Goal: Task Accomplishment & Management: Complete application form

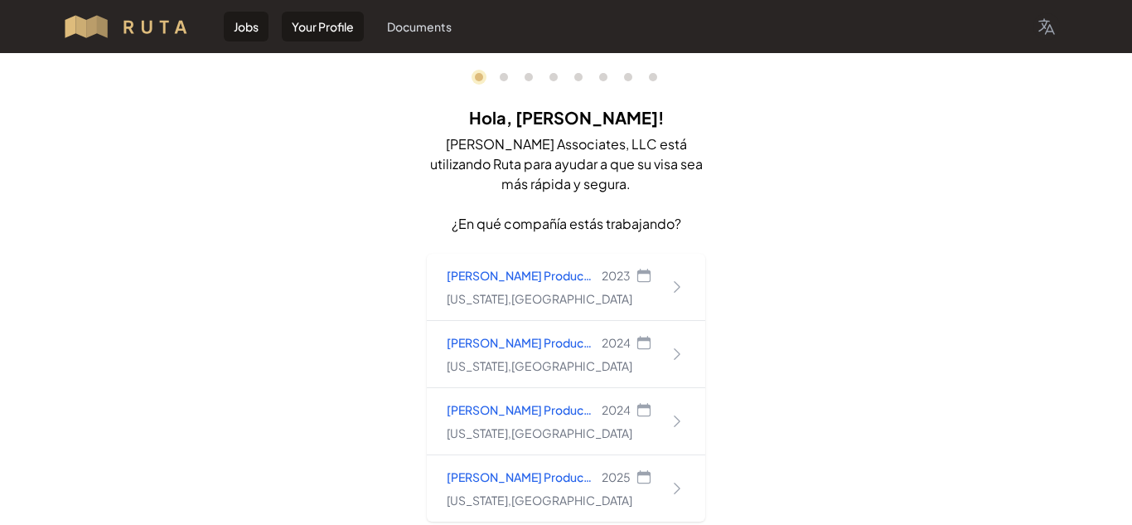
click at [305, 24] on link "Your Profile" at bounding box center [323, 27] width 82 height 30
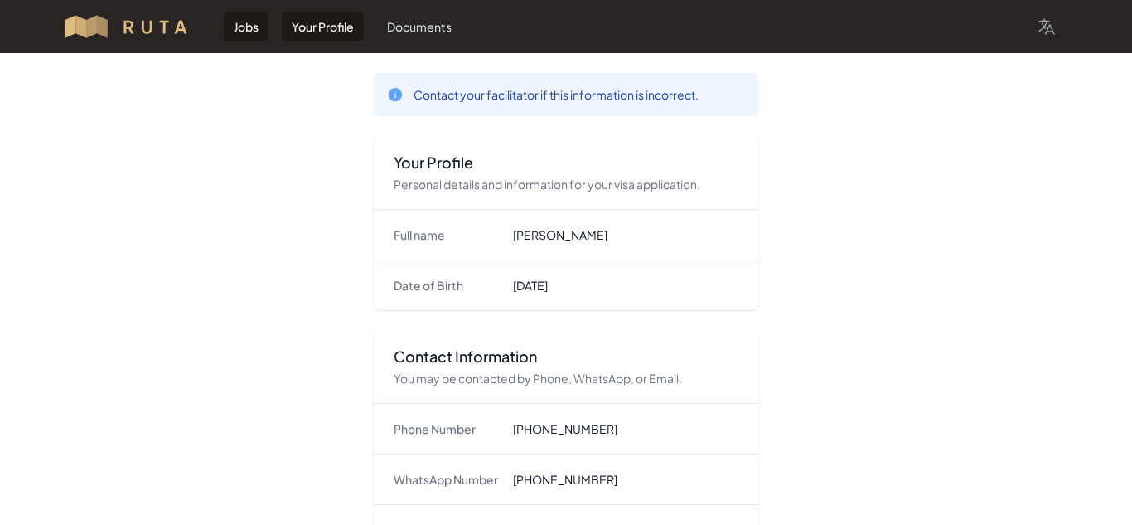
click at [250, 26] on link "Jobs" at bounding box center [246, 27] width 45 height 30
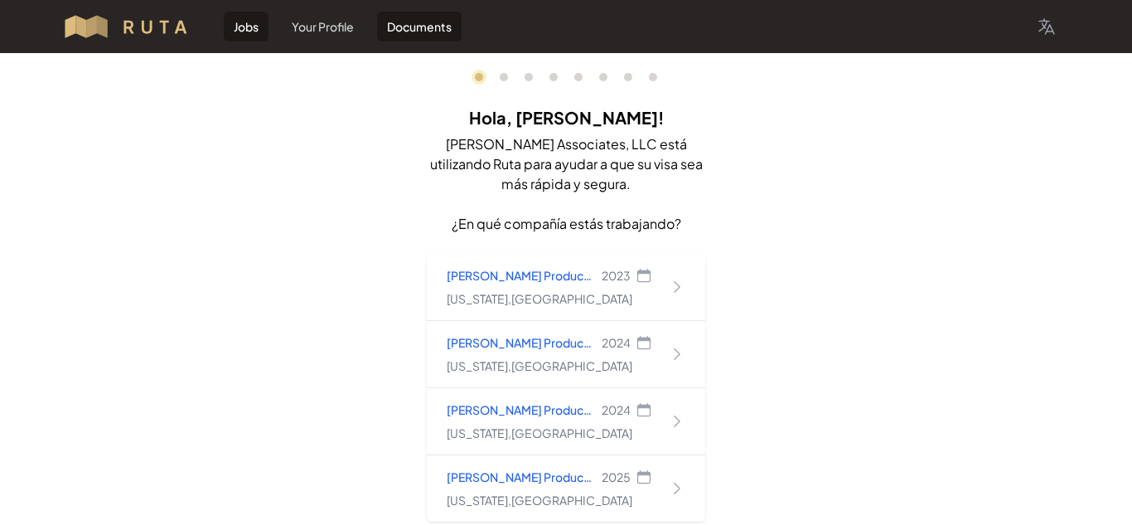
click at [439, 27] on link "Documents" at bounding box center [419, 27] width 85 height 30
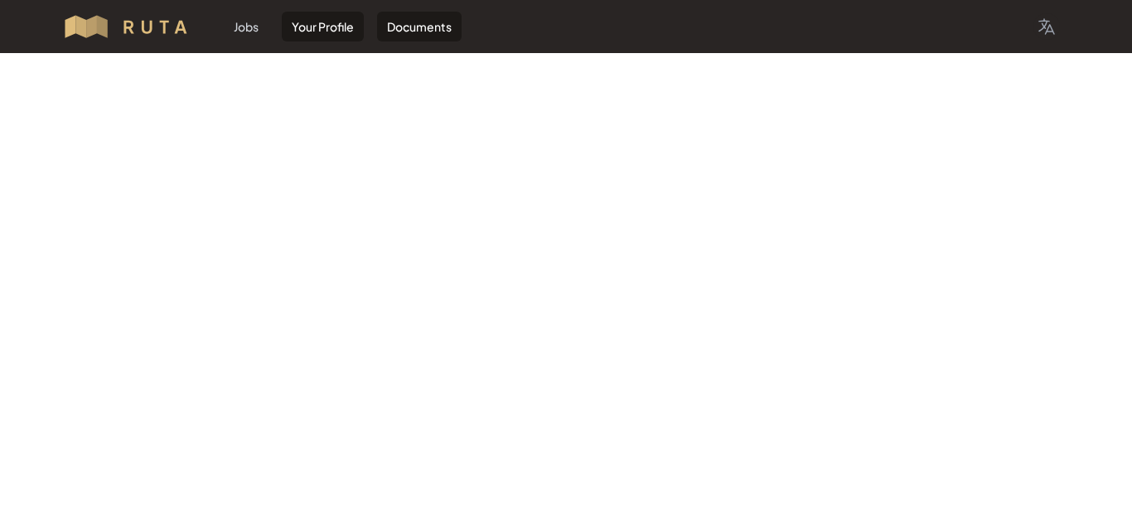
click at [338, 27] on link "Your Profile" at bounding box center [323, 27] width 82 height 30
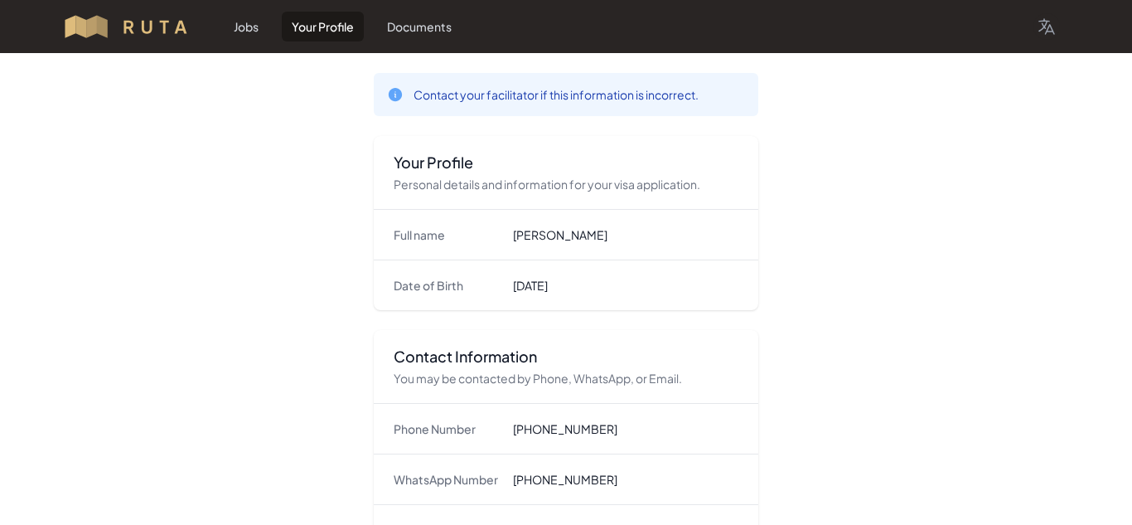
click at [578, 227] on dd "Carmelo Zarzoza Ayala" at bounding box center [625, 234] width 225 height 17
click at [489, 177] on p "Personal details and information for your visa application." at bounding box center [566, 184] width 345 height 17
click at [498, 97] on p "Contact your facilitator if this information is incorrect." at bounding box center [556, 94] width 285 height 17
click at [165, 25] on img at bounding box center [133, 26] width 142 height 27
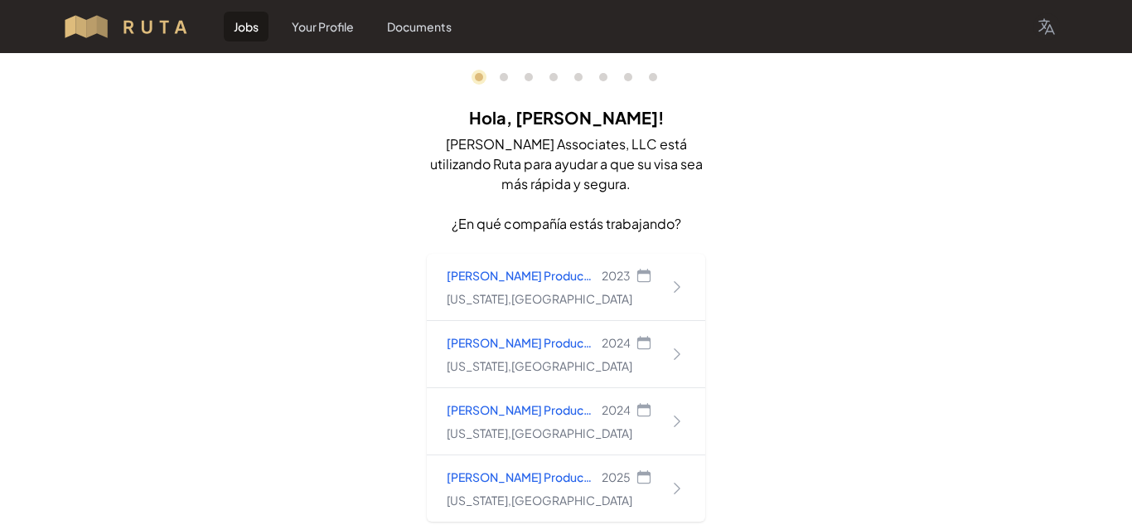
click at [165, 25] on img at bounding box center [133, 26] width 142 height 27
click at [1052, 32] on icon "button" at bounding box center [1047, 27] width 20 height 20
click at [1033, 106] on link "Español" at bounding box center [1025, 95] width 70 height 30
click at [332, 22] on link "Your Profile" at bounding box center [323, 27] width 82 height 30
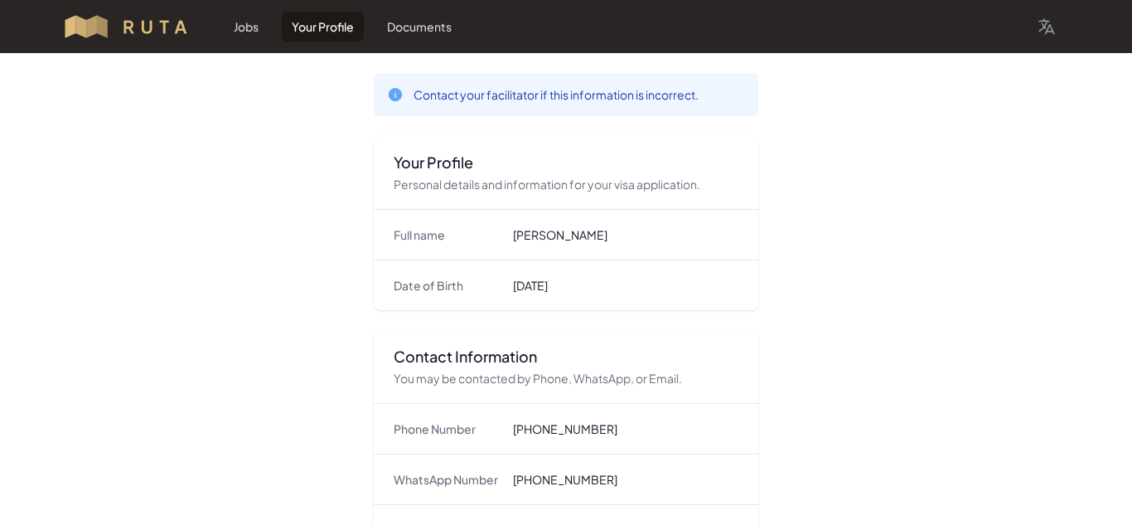
click at [439, 226] on dt "Full name" at bounding box center [447, 234] width 106 height 17
click at [552, 244] on div "Full name Carmelo Zarzoza Ayala" at bounding box center [566, 235] width 385 height 50
click at [473, 94] on p "Contact your facilitator if this information is incorrect." at bounding box center [556, 94] width 285 height 17
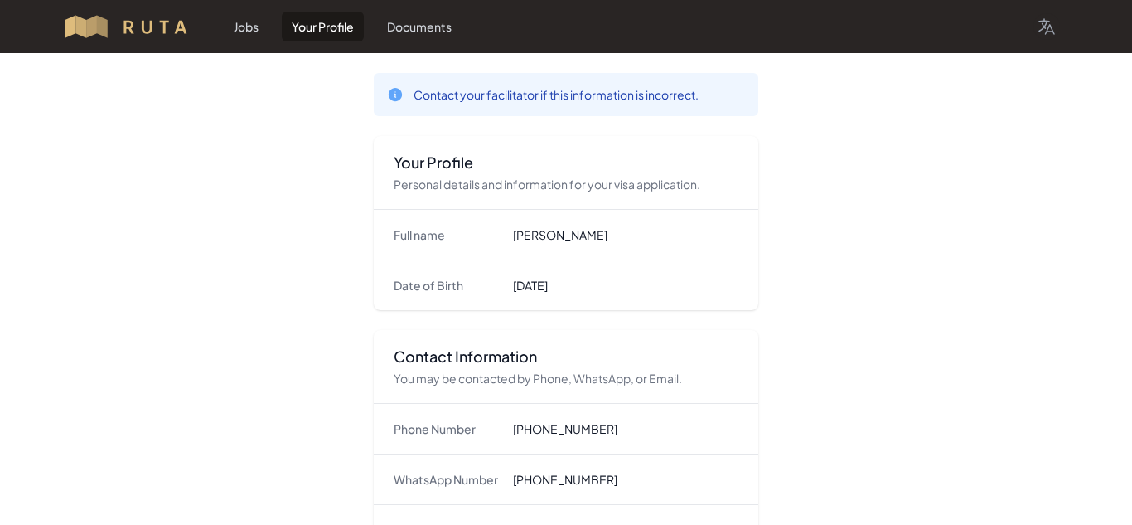
click at [399, 98] on icon at bounding box center [395, 94] width 13 height 13
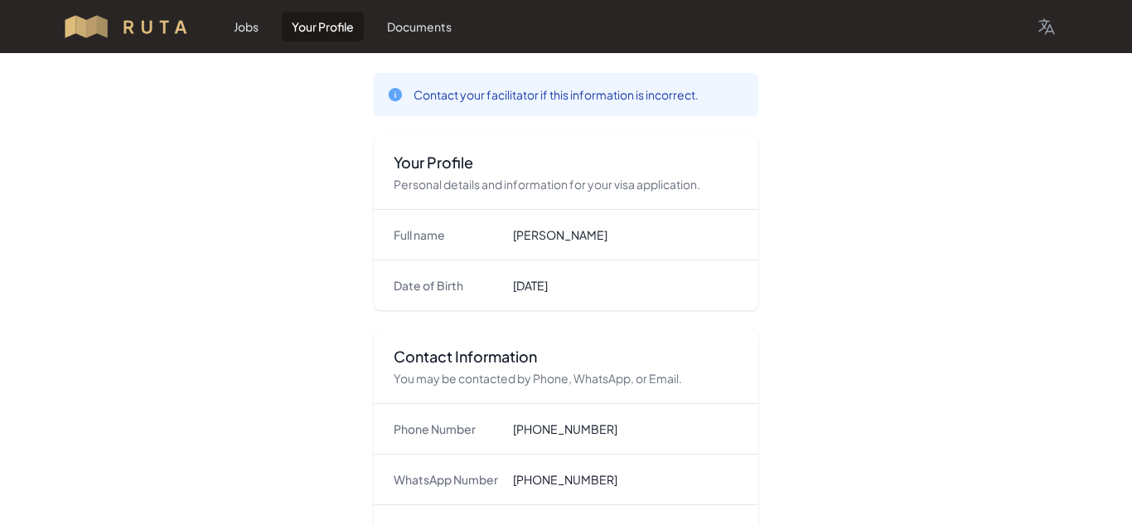
click at [425, 167] on h3 "Your Profile" at bounding box center [566, 163] width 345 height 20
click at [104, 30] on img at bounding box center [133, 26] width 142 height 27
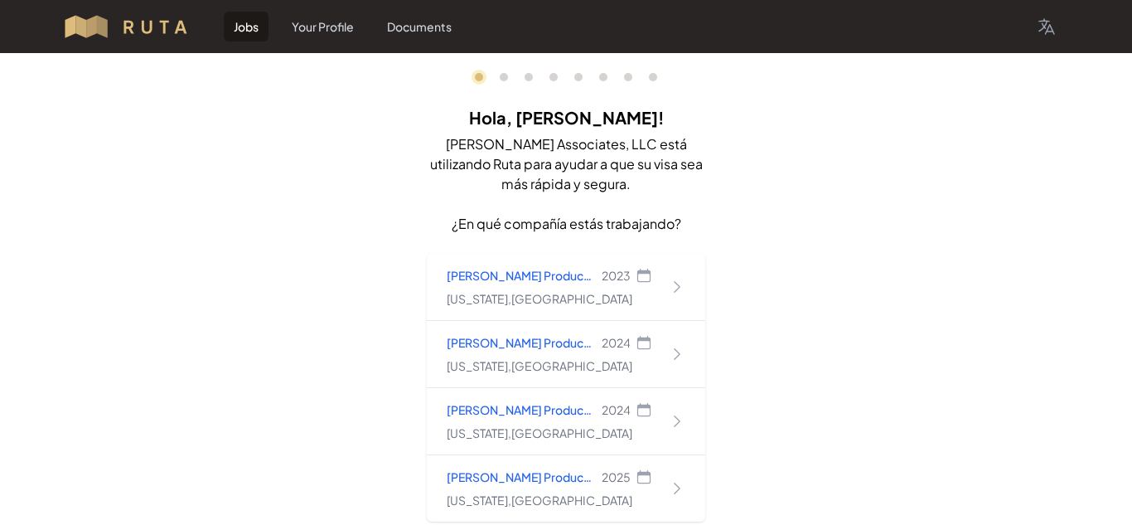
click at [104, 30] on img at bounding box center [133, 26] width 142 height 27
click at [403, 32] on link "Documents" at bounding box center [419, 27] width 85 height 30
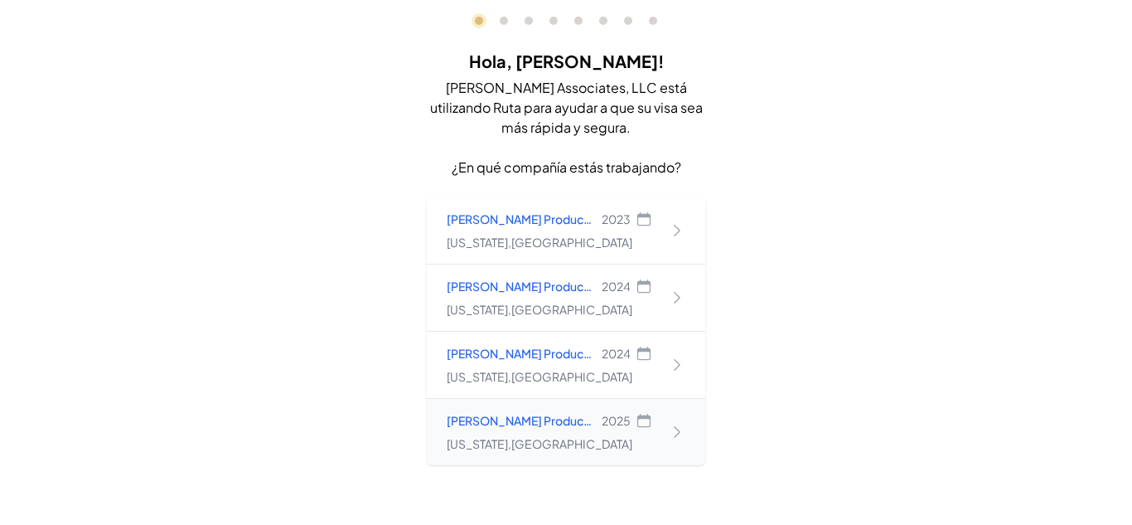
click at [685, 436] on icon at bounding box center [677, 432] width 17 height 17
click at [646, 245] on div "Colorado , United States" at bounding box center [550, 242] width 206 height 17
click at [685, 297] on icon at bounding box center [677, 297] width 17 height 17
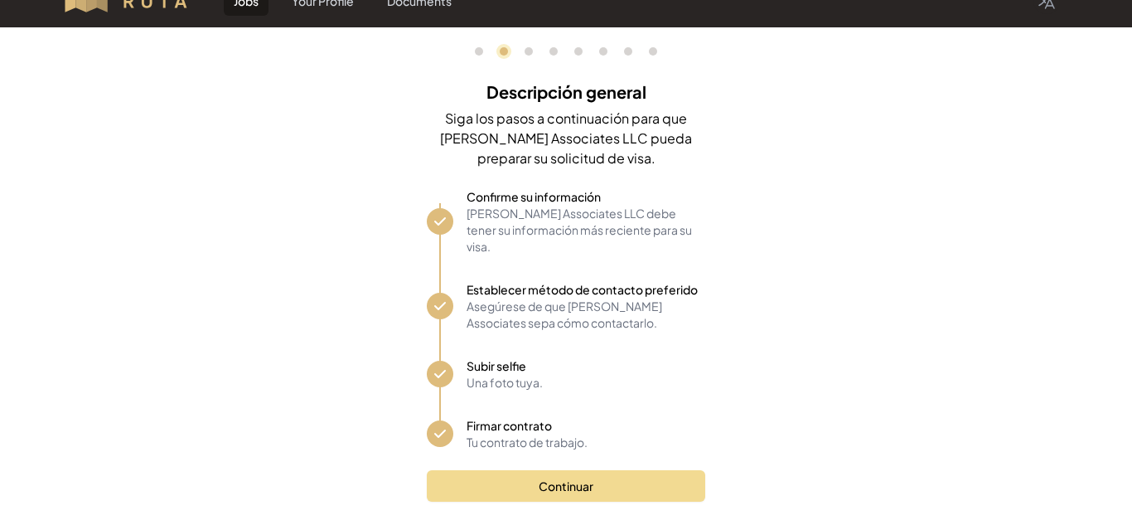
scroll to position [56, 0]
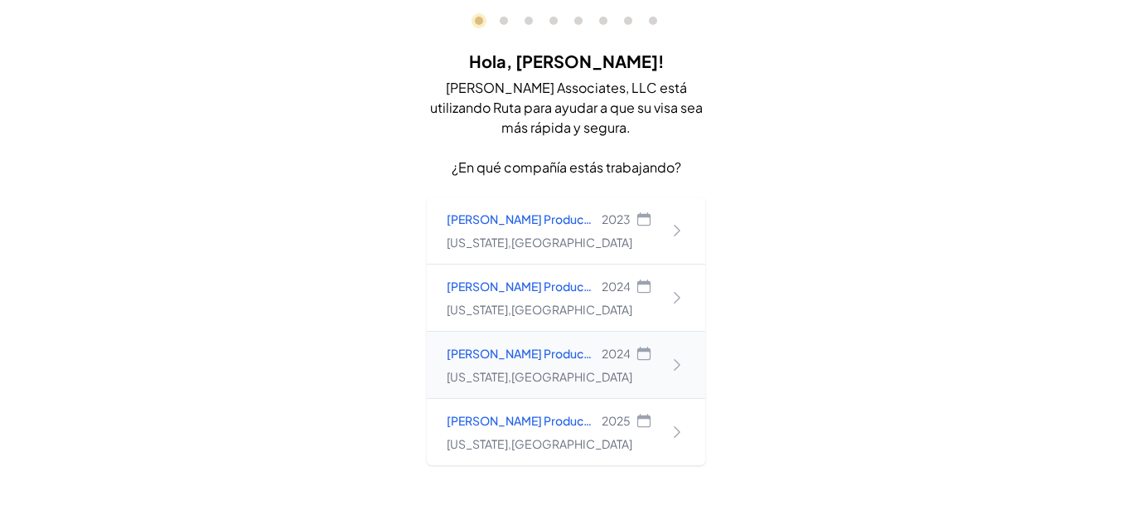
click at [679, 366] on icon at bounding box center [677, 365] width 6 height 12
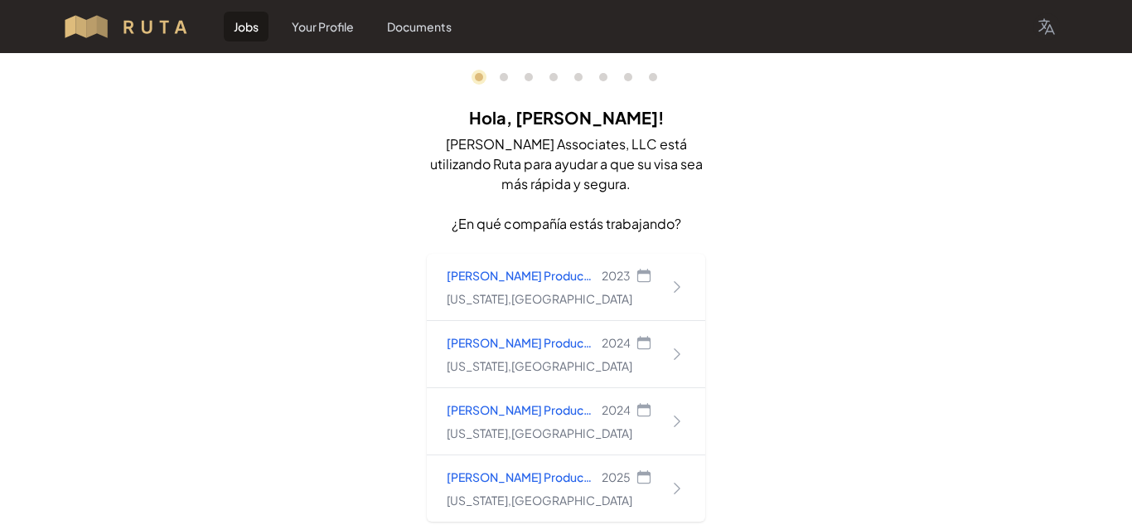
click at [232, 32] on link "Jobs" at bounding box center [246, 27] width 45 height 30
click at [247, 27] on link "Jobs" at bounding box center [246, 27] width 45 height 30
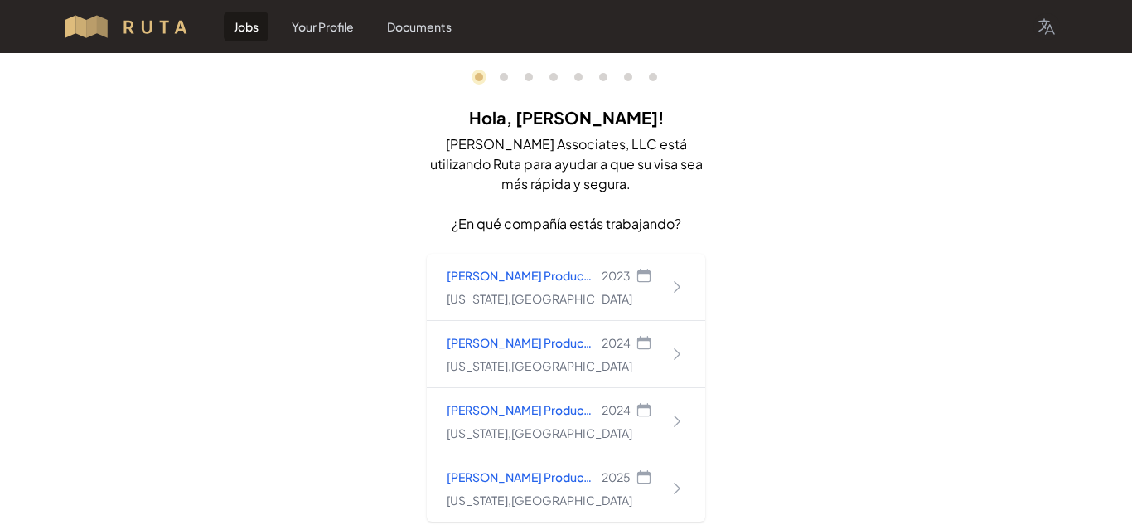
click at [247, 27] on link "Jobs" at bounding box center [246, 27] width 45 height 30
click at [331, 28] on link "Your Profile" at bounding box center [323, 27] width 82 height 30
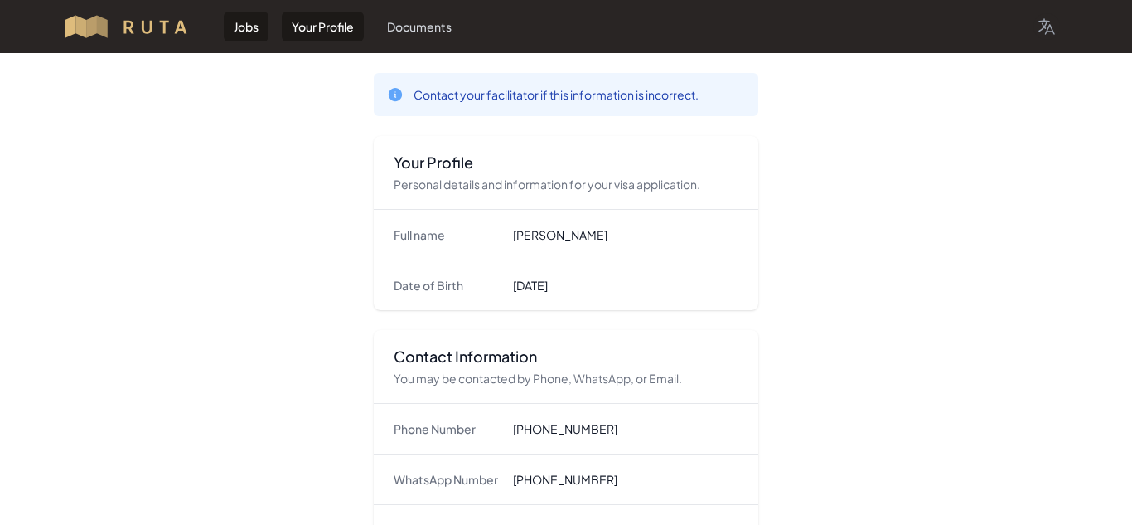
click at [259, 30] on link "Jobs" at bounding box center [246, 27] width 45 height 30
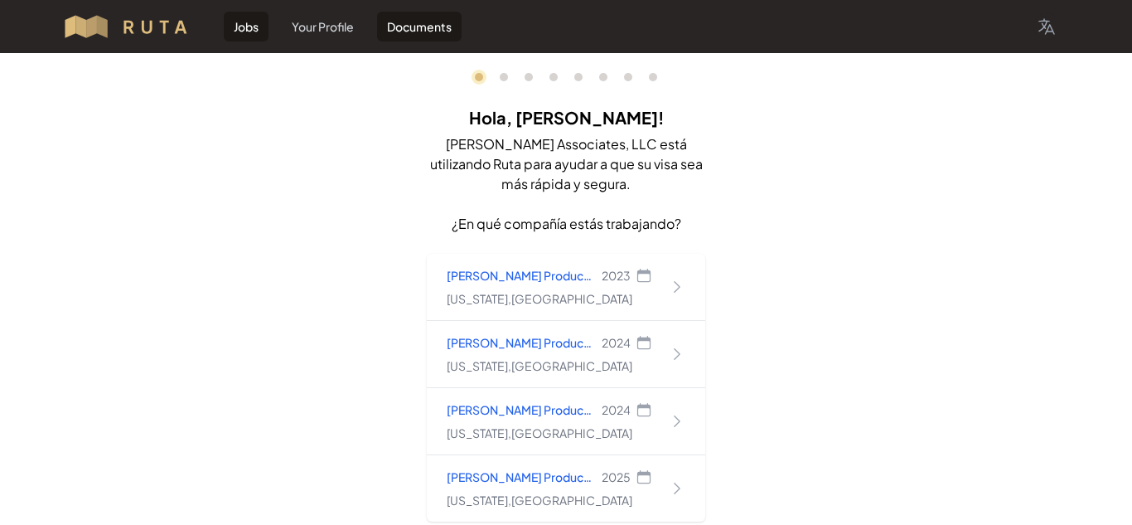
click at [404, 25] on link "Documents" at bounding box center [419, 27] width 85 height 30
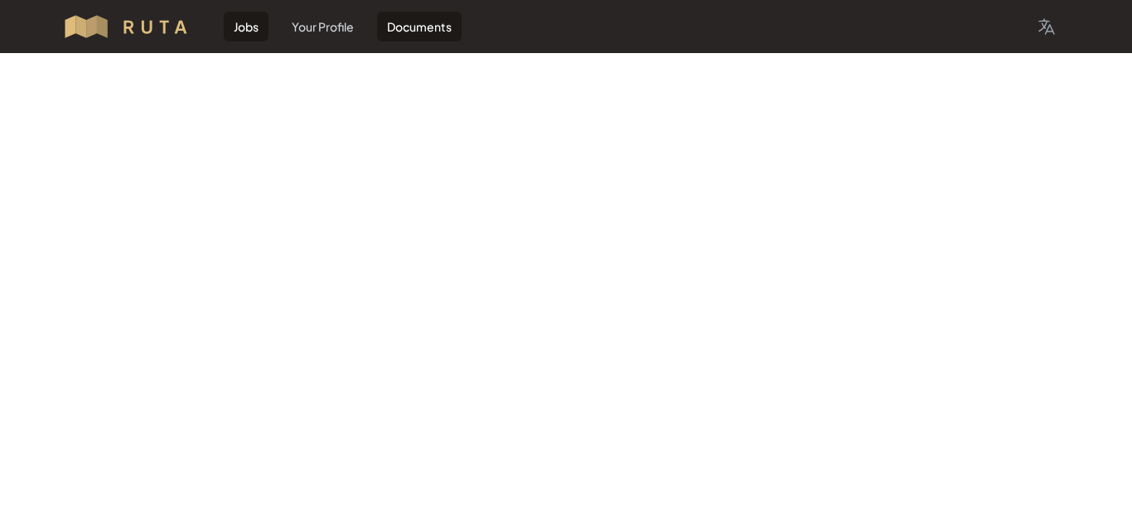
click at [250, 27] on link "Jobs" at bounding box center [246, 27] width 45 height 30
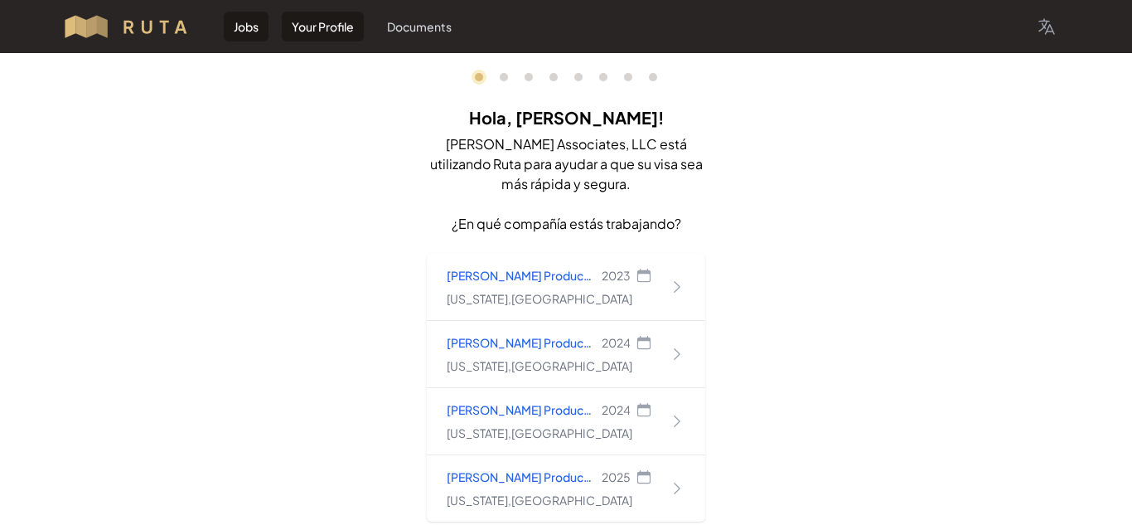
click at [353, 27] on link "Your Profile" at bounding box center [323, 27] width 82 height 30
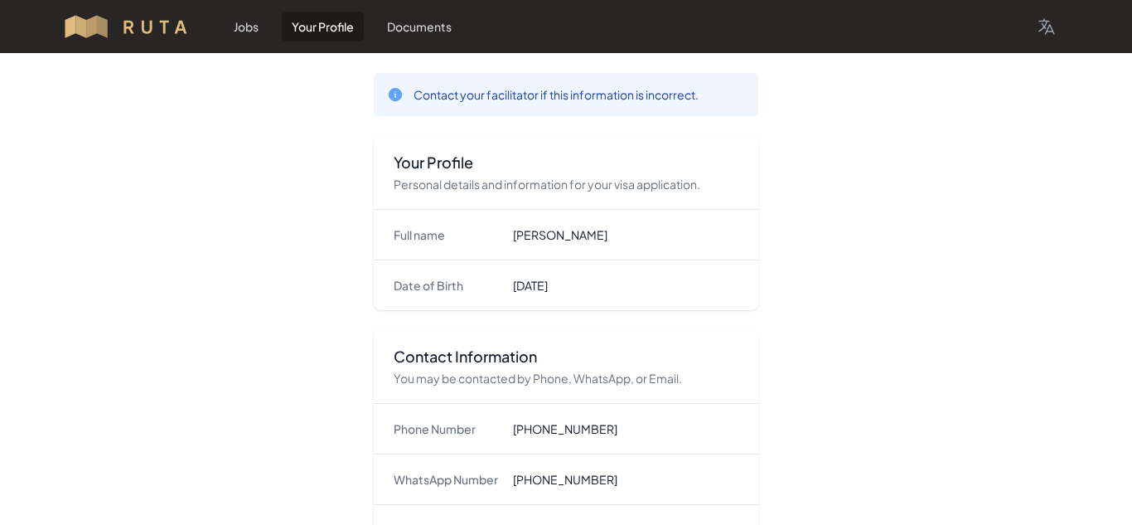
click at [142, 27] on img at bounding box center [133, 26] width 142 height 27
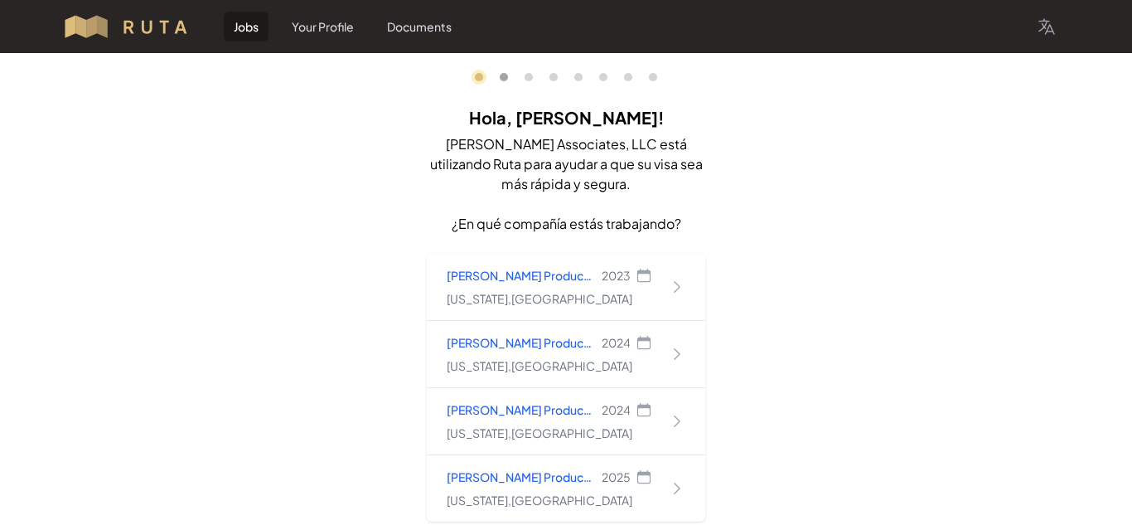
click at [506, 75] on link "1" at bounding box center [504, 77] width 8 height 8
click at [526, 76] on link "3" at bounding box center [529, 77] width 8 height 8
click at [559, 77] on ol "0 1 3 4 5 6 7 8" at bounding box center [566, 77] width 182 height 8
click at [577, 80] on link "5" at bounding box center [578, 77] width 8 height 8
click at [609, 78] on ol "0 1 3 4 5 6 7 8" at bounding box center [566, 77] width 182 height 8
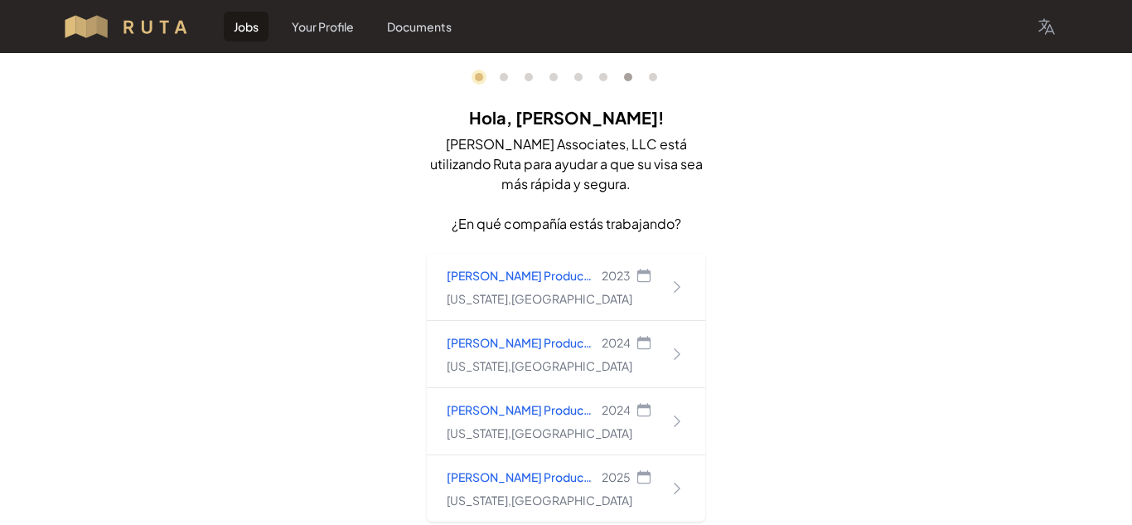
click at [630, 78] on link "7" at bounding box center [628, 77] width 8 height 8
click at [652, 78] on link "8" at bounding box center [653, 77] width 8 height 8
click at [502, 79] on link "1" at bounding box center [504, 77] width 8 height 8
click at [481, 76] on span "Progress" at bounding box center [479, 77] width 8 height 8
